Goal: Task Accomplishment & Management: Use online tool/utility

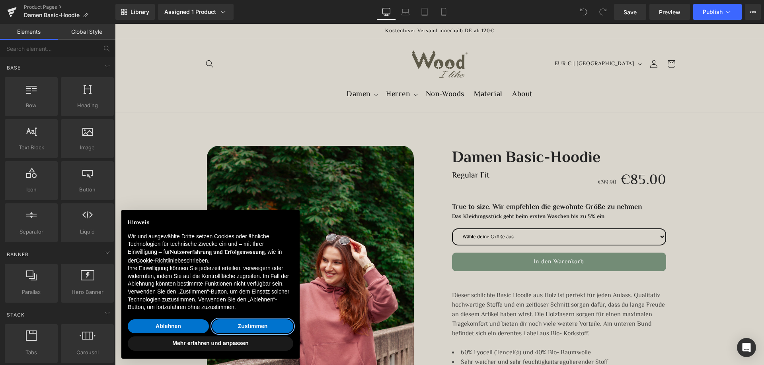
click at [225, 323] on button "Zustimmen" at bounding box center [252, 327] width 81 height 14
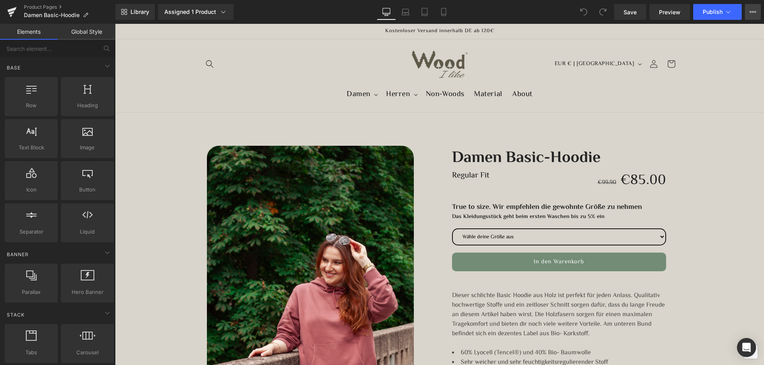
click at [758, 9] on button "View Live Page View with current Template Save Template to Library Schedule Pub…" at bounding box center [752, 12] width 16 height 16
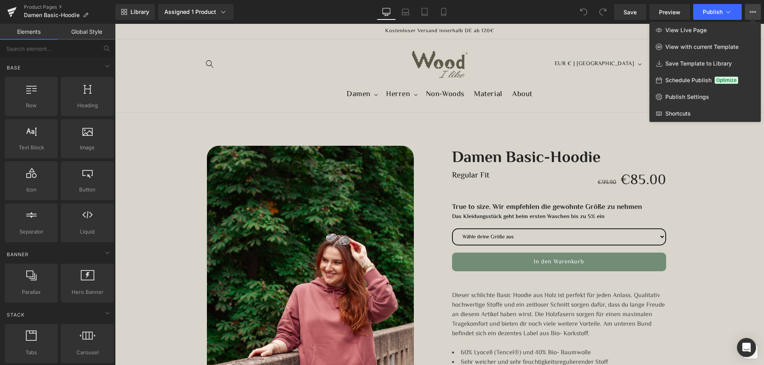
click at [758, 9] on button "View Live Page View with current Template Save Template to Library Schedule Pub…" at bounding box center [752, 12] width 16 height 16
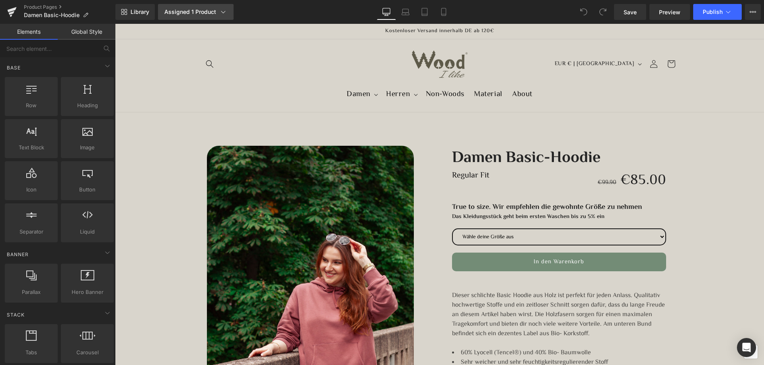
click at [226, 10] on icon at bounding box center [223, 12] width 8 height 8
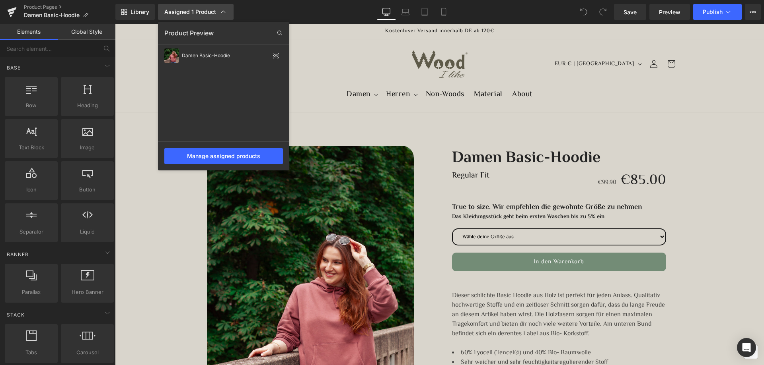
click at [226, 10] on div "Assigned 1 Product" at bounding box center [195, 12] width 63 height 8
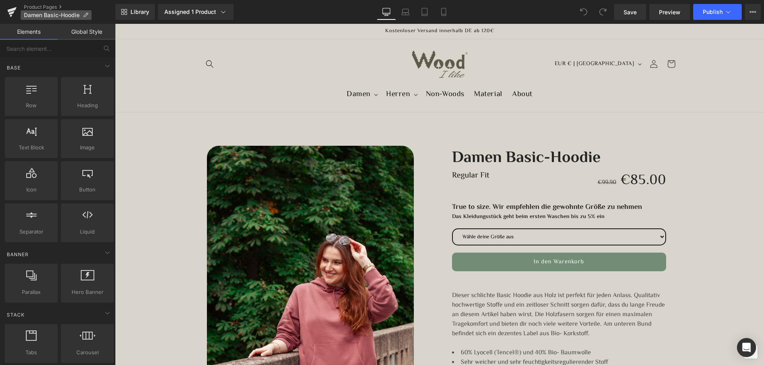
click at [61, 12] on span "Damen Basic-Hoodie" at bounding box center [52, 15] width 56 height 6
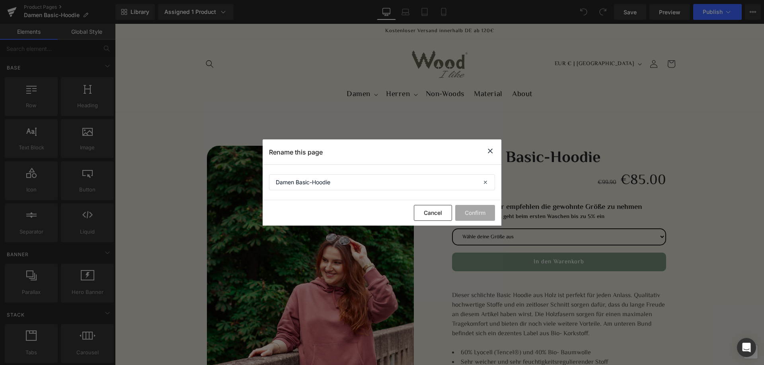
click at [490, 152] on icon at bounding box center [490, 151] width 10 height 10
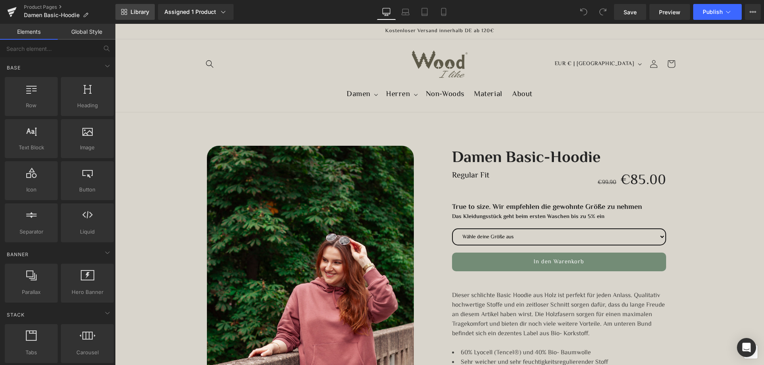
click at [134, 10] on span "Library" at bounding box center [139, 11] width 19 height 7
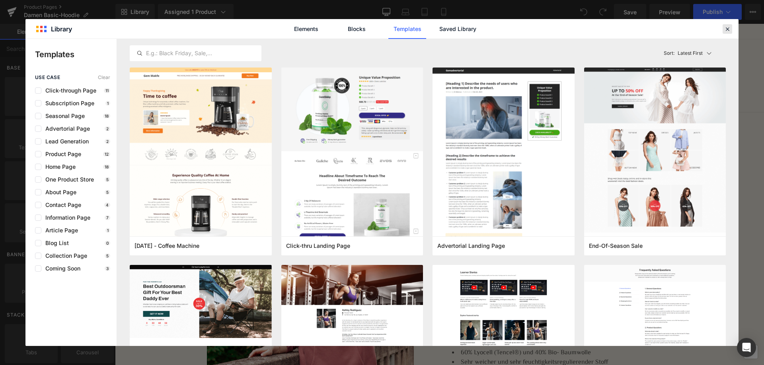
click at [726, 27] on icon at bounding box center [726, 28] width 7 height 7
